Goal: Task Accomplishment & Management: Manage account settings

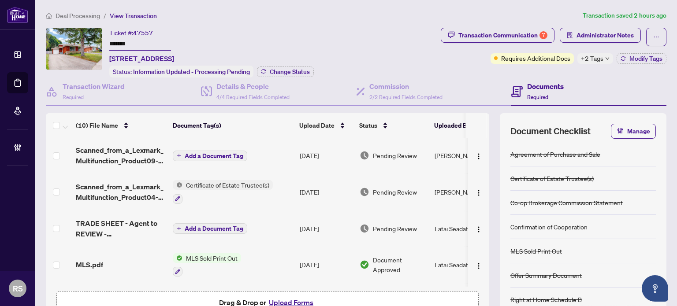
click at [78, 14] on span "Deal Processing" at bounding box center [78, 16] width 45 height 8
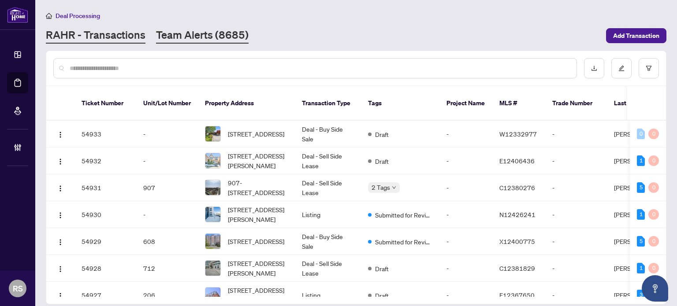
click at [191, 40] on link "Team Alerts (8685)" at bounding box center [202, 36] width 93 height 16
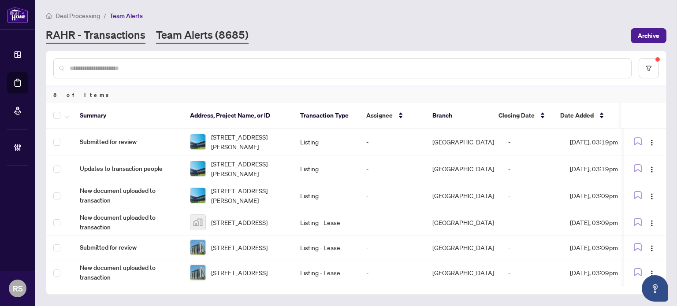
click at [79, 39] on link "RAHR - Transactions" at bounding box center [96, 36] width 100 height 16
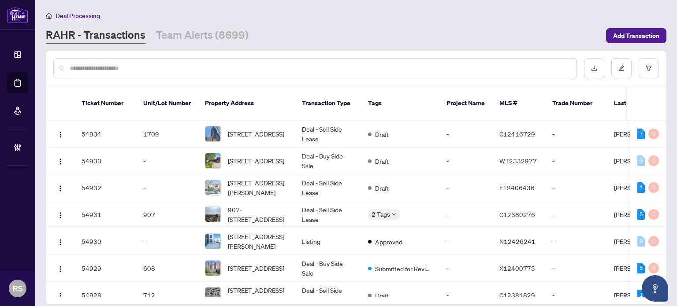
click at [81, 64] on input "text" at bounding box center [320, 68] width 500 height 10
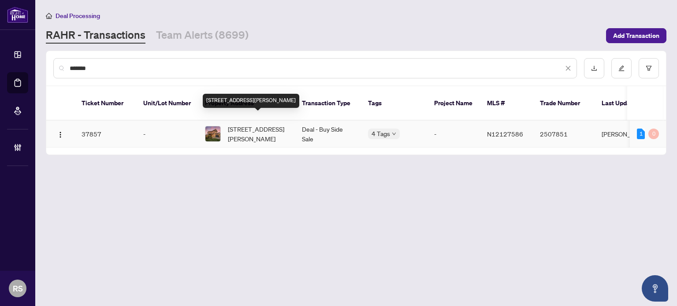
type input "*******"
click at [252, 124] on span "[STREET_ADDRESS][PERSON_NAME]" at bounding box center [258, 133] width 60 height 19
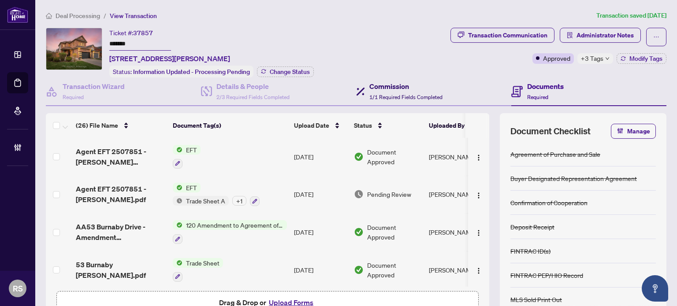
click at [406, 89] on h4 "Commission" at bounding box center [405, 86] width 73 height 11
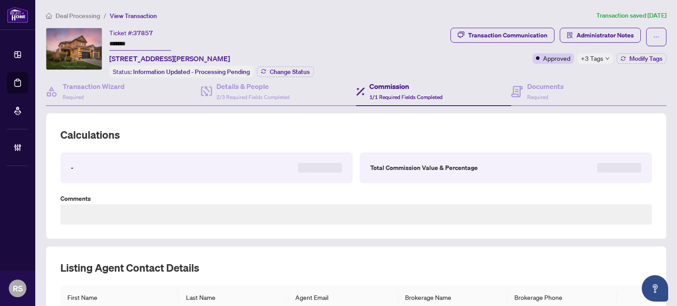
type textarea "**********"
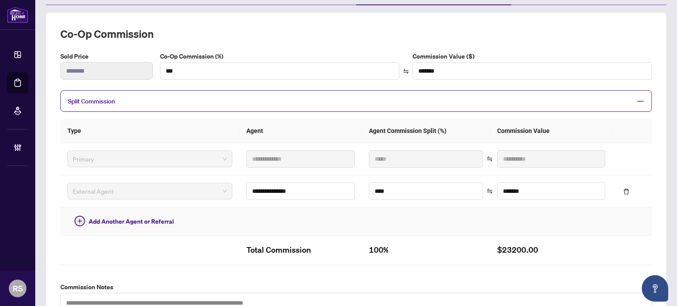
scroll to position [88, 0]
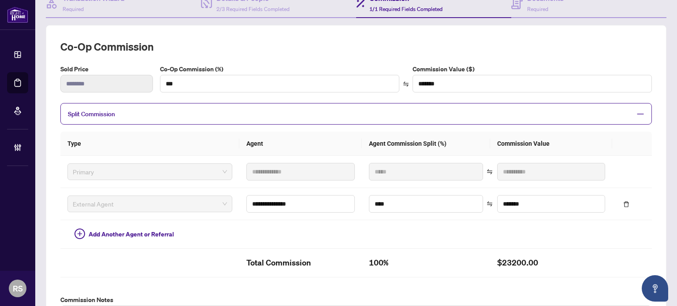
click at [653, 47] on div "**********" at bounding box center [356, 183] width 621 height 316
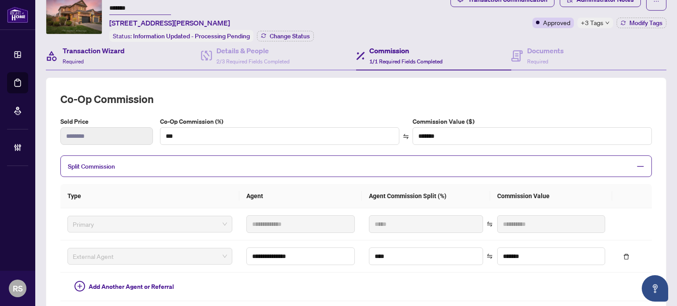
scroll to position [0, 0]
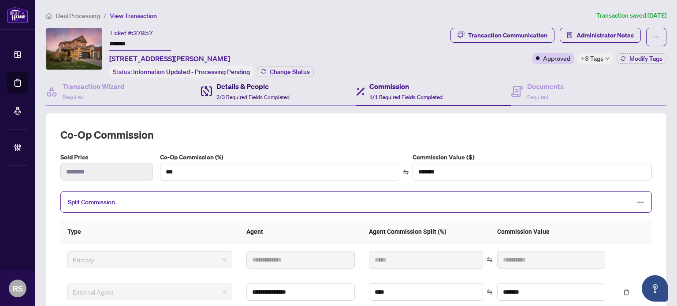
click at [254, 88] on h4 "Details & People" at bounding box center [252, 86] width 73 height 11
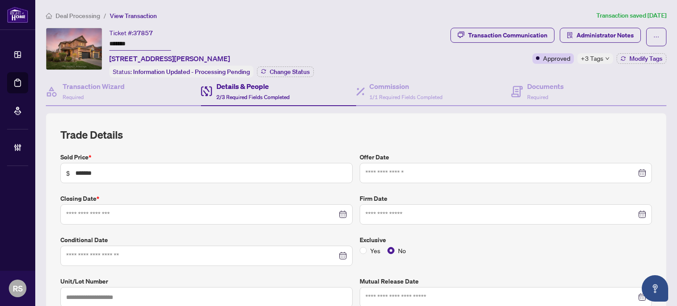
type input "**********"
click at [530, 90] on div "Documents Required" at bounding box center [545, 91] width 37 height 21
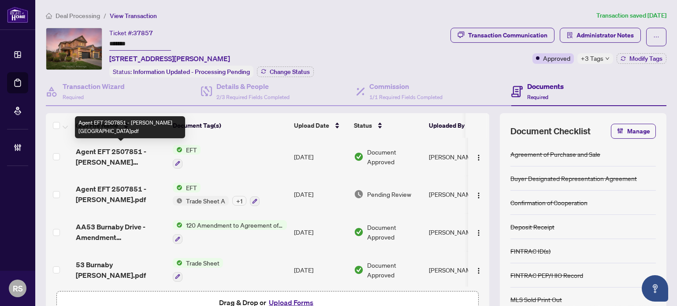
click at [105, 155] on span "Agent EFT 2507851 - [PERSON_NAME][GEOGRAPHIC_DATA]pdf" at bounding box center [121, 156] width 90 height 21
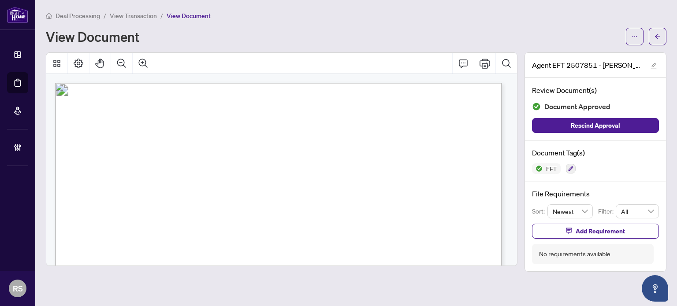
click at [135, 19] on span "View Transaction" at bounding box center [133, 16] width 47 height 8
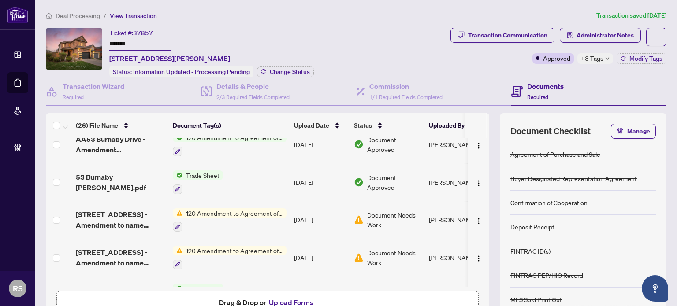
scroll to position [88, 0]
click at [96, 172] on span "53 Burnaby [PERSON_NAME].pdf" at bounding box center [121, 182] width 90 height 21
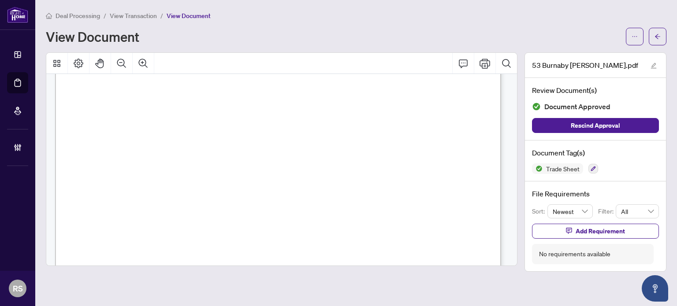
scroll to position [132, 0]
click at [669, 7] on main "Deal Processing / View Transaction / View Document View Document 53 Burnaby [PE…" at bounding box center [356, 153] width 642 height 306
click at [651, 6] on main "Deal Processing / View Transaction / View Document View Document 53 Burnaby [PE…" at bounding box center [356, 153] width 642 height 306
click at [143, 17] on span "View Transaction" at bounding box center [133, 16] width 47 height 8
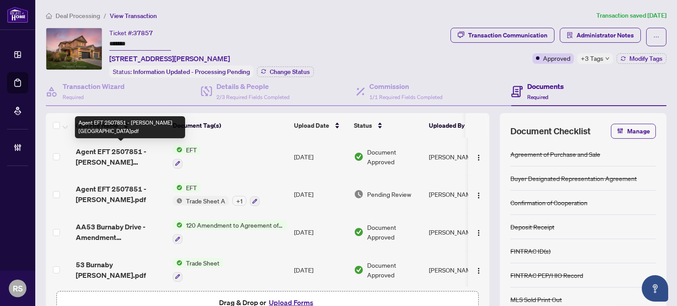
click at [89, 152] on span "Agent EFT 2507851 - [PERSON_NAME][GEOGRAPHIC_DATA]pdf" at bounding box center [121, 156] width 90 height 21
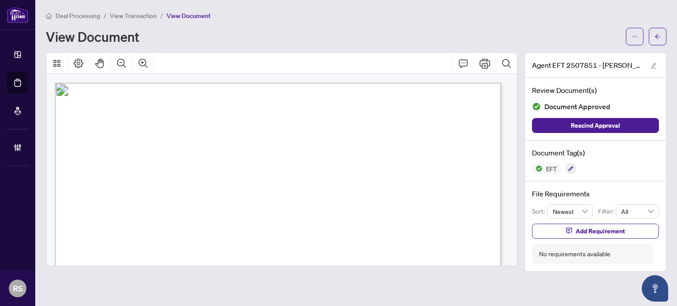
click at [133, 13] on span "View Transaction" at bounding box center [133, 16] width 47 height 8
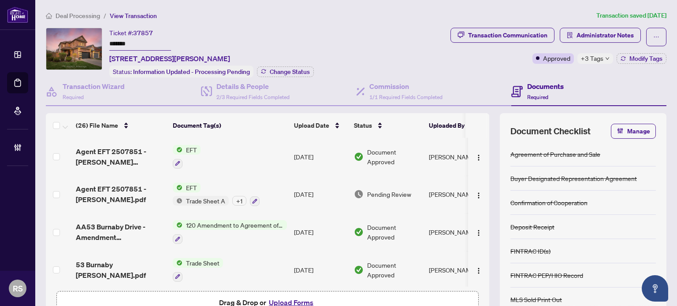
click at [109, 140] on td "Agent EFT 2507851 - [PERSON_NAME][GEOGRAPHIC_DATA]pdf" at bounding box center [120, 157] width 97 height 38
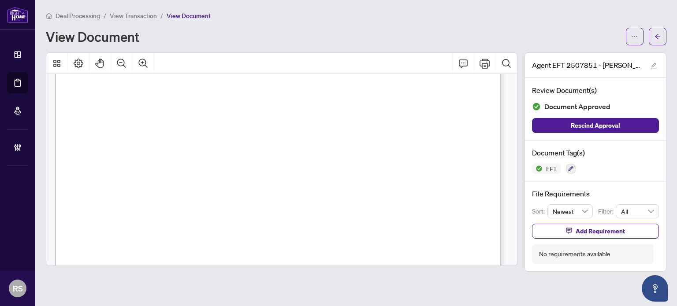
scroll to position [403, 0]
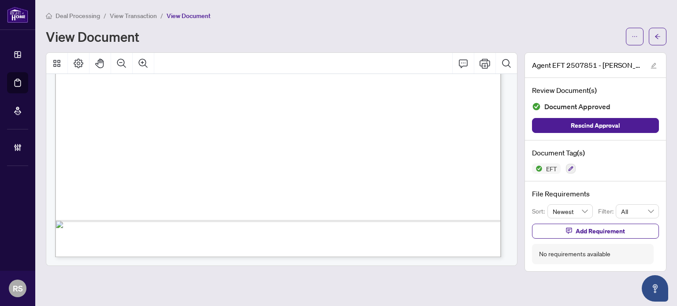
drag, startPoint x: 145, startPoint y: 0, endPoint x: 0, endPoint y: 263, distance: 300.8
click at [0, 267] on div "Dashboard Deal Processing Mortgage Referrals Brokerage Management RS [PERSON_NA…" at bounding box center [338, 153] width 677 height 306
click at [76, 18] on span "Deal Processing" at bounding box center [78, 16] width 45 height 8
